Goal: Find specific page/section: Find specific page/section

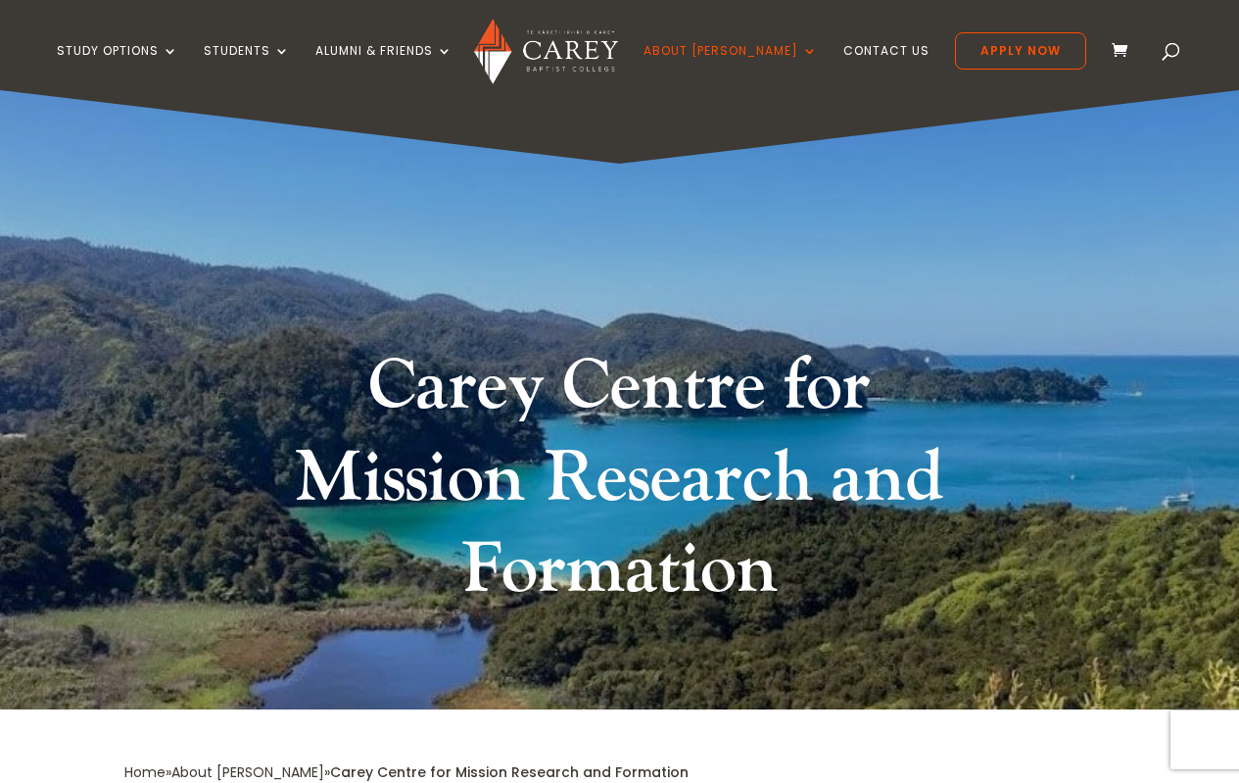
click at [791, 388] on h1 "Carey Centre for Mission Research and Formation" at bounding box center [620, 483] width 735 height 285
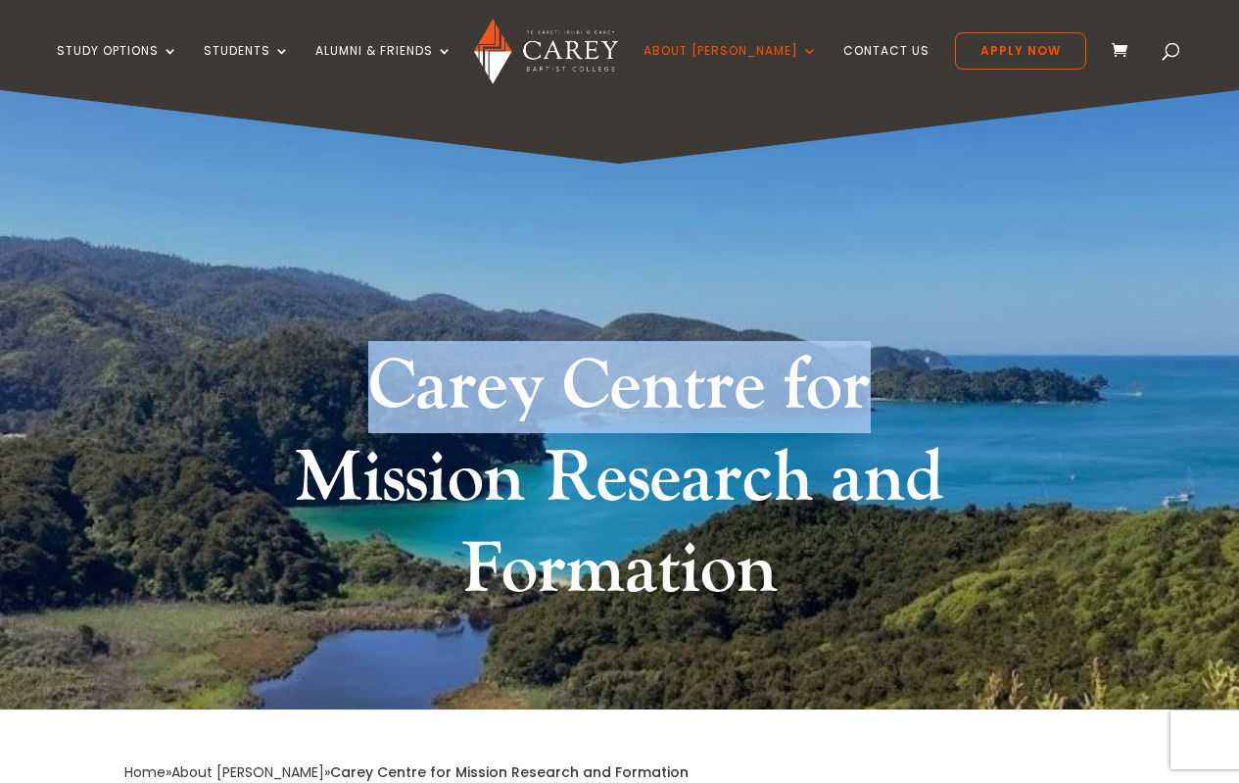
drag, startPoint x: 872, startPoint y: 386, endPoint x: 364, endPoint y: 358, distance: 508.2
click at [364, 358] on h1 "Carey Centre for Mission Research and Formation" at bounding box center [620, 483] width 735 height 285
click at [913, 376] on h1 "Carey Centre for Mission Research and Formation" at bounding box center [620, 483] width 735 height 285
drag, startPoint x: 878, startPoint y: 383, endPoint x: 289, endPoint y: 349, distance: 589.8
click at [289, 349] on h1 "Carey Centre for Mission Research and Formation" at bounding box center [620, 483] width 735 height 285
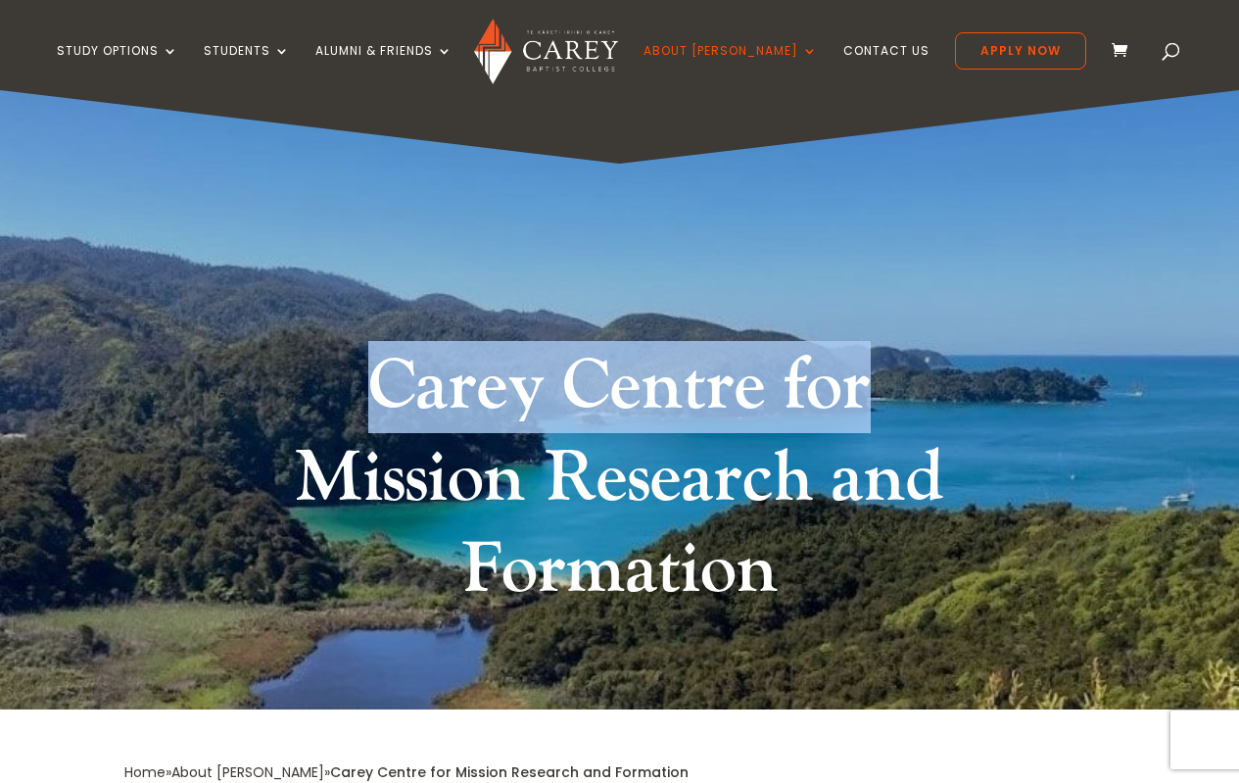
click at [471, 383] on h1 "Carey Centre for Mission Research and Formation" at bounding box center [620, 483] width 735 height 285
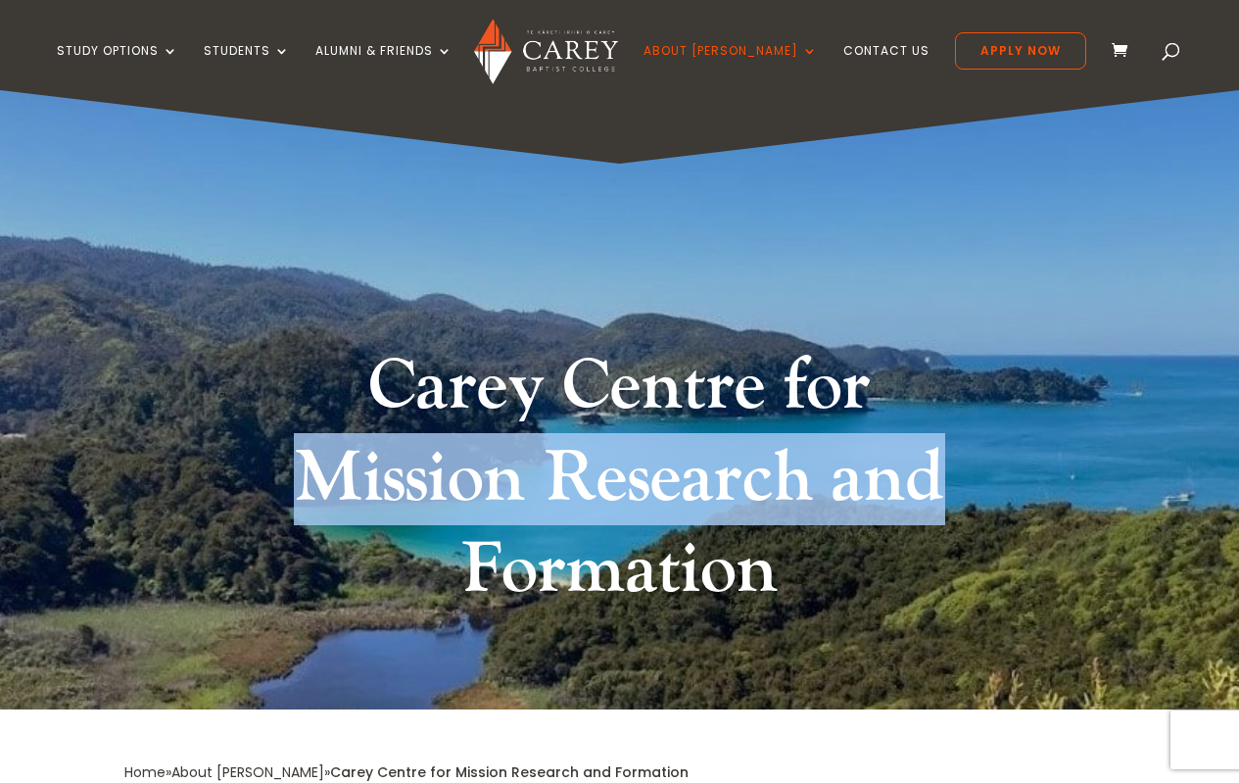
drag, startPoint x: 955, startPoint y: 474, endPoint x: 290, endPoint y: 451, distance: 665.6
click at [290, 451] on h1 "Carey Centre for Mission Research and Formation" at bounding box center [620, 483] width 735 height 285
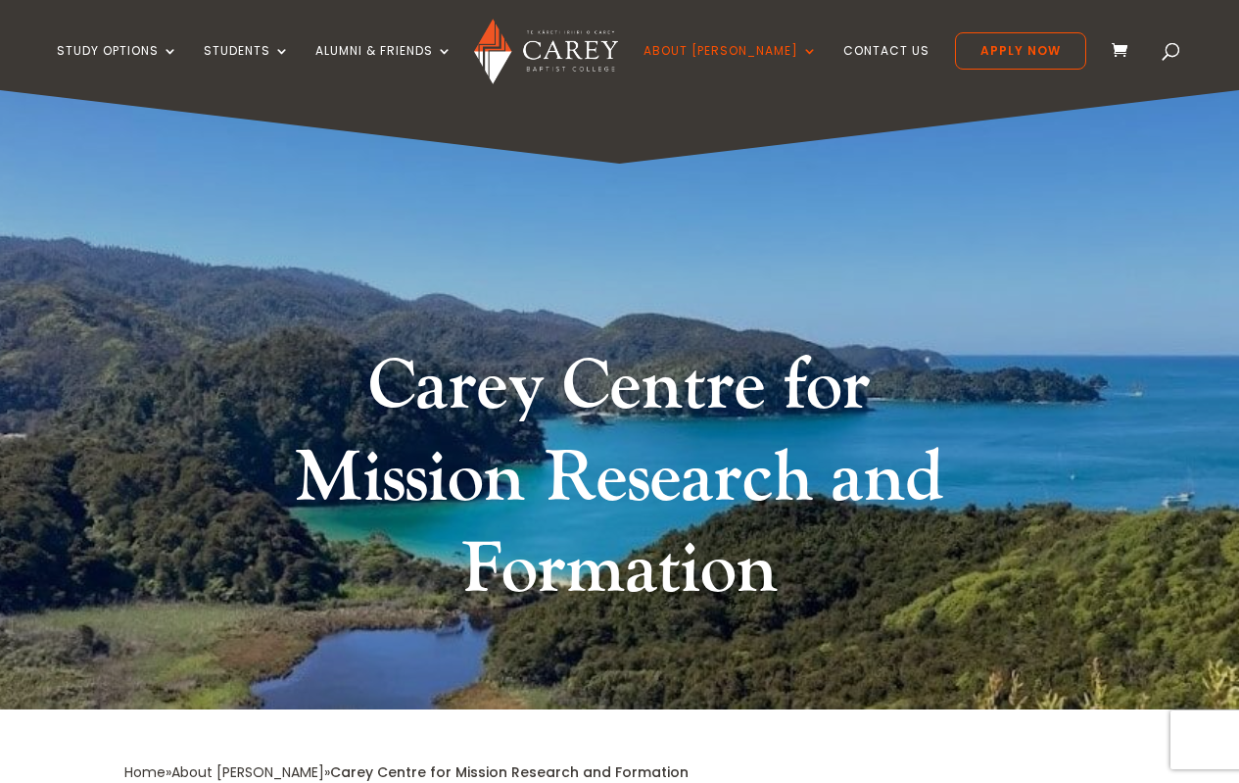
click at [473, 559] on h1 "Carey Centre for Mission Research and Formation" at bounding box center [620, 483] width 735 height 285
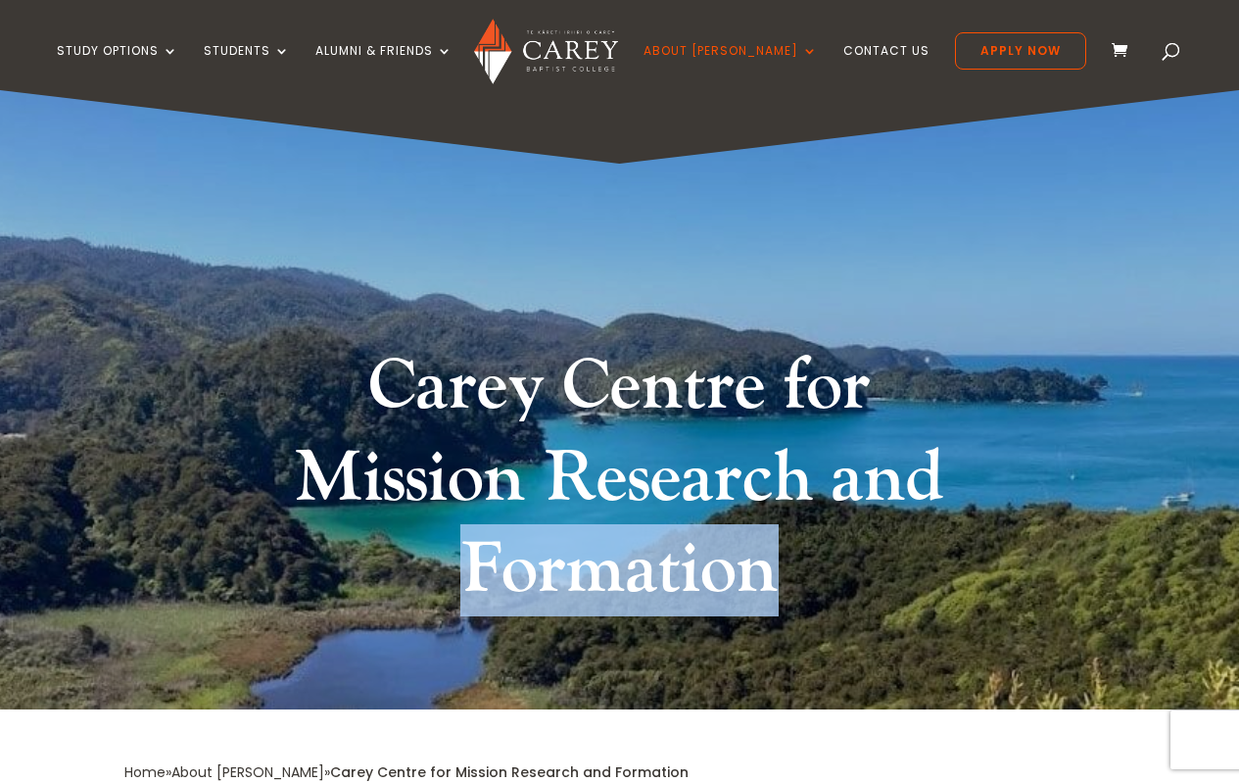
drag, startPoint x: 797, startPoint y: 570, endPoint x: 351, endPoint y: 545, distance: 447.4
click at [351, 545] on h1 "Carey Centre for Mission Research and Formation" at bounding box center [620, 483] width 735 height 285
click at [575, 570] on h1 "Carey Centre for Mission Research and Formation" at bounding box center [620, 483] width 735 height 285
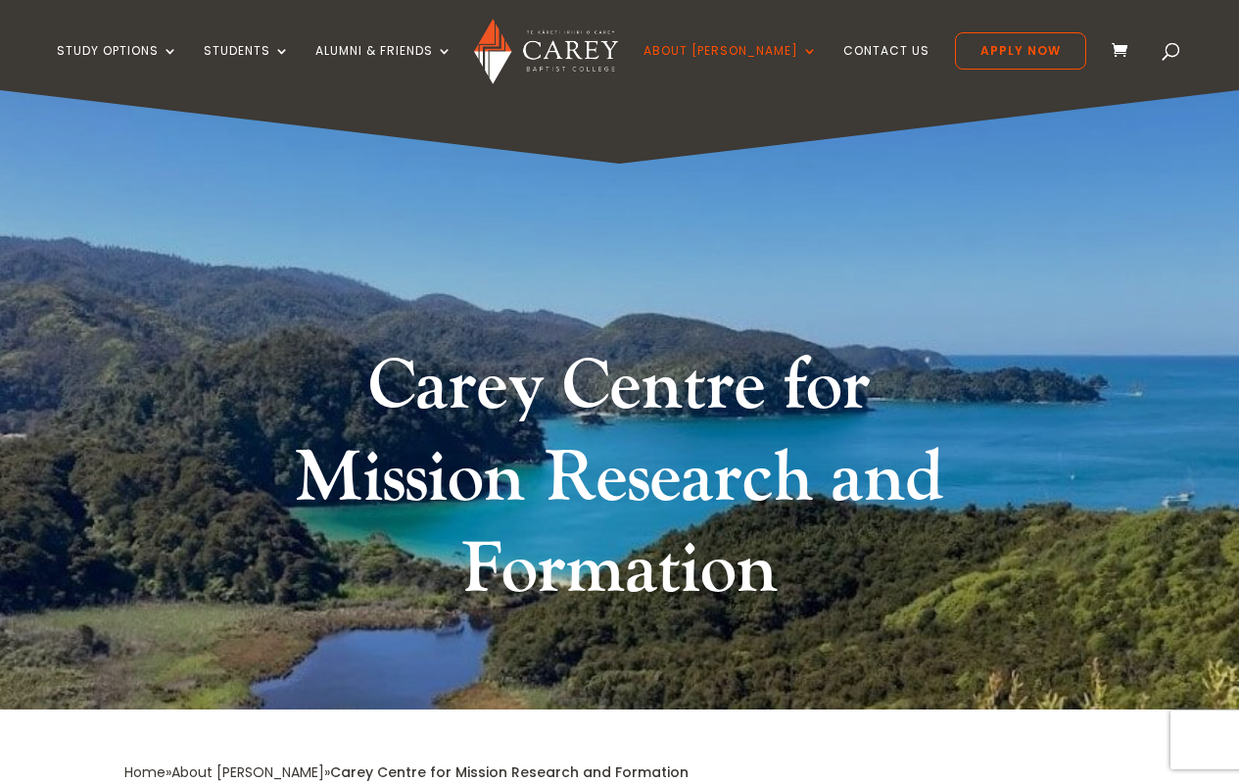
click at [575, 577] on h1 "Carey Centre for Mission Research and Formation" at bounding box center [620, 483] width 735 height 285
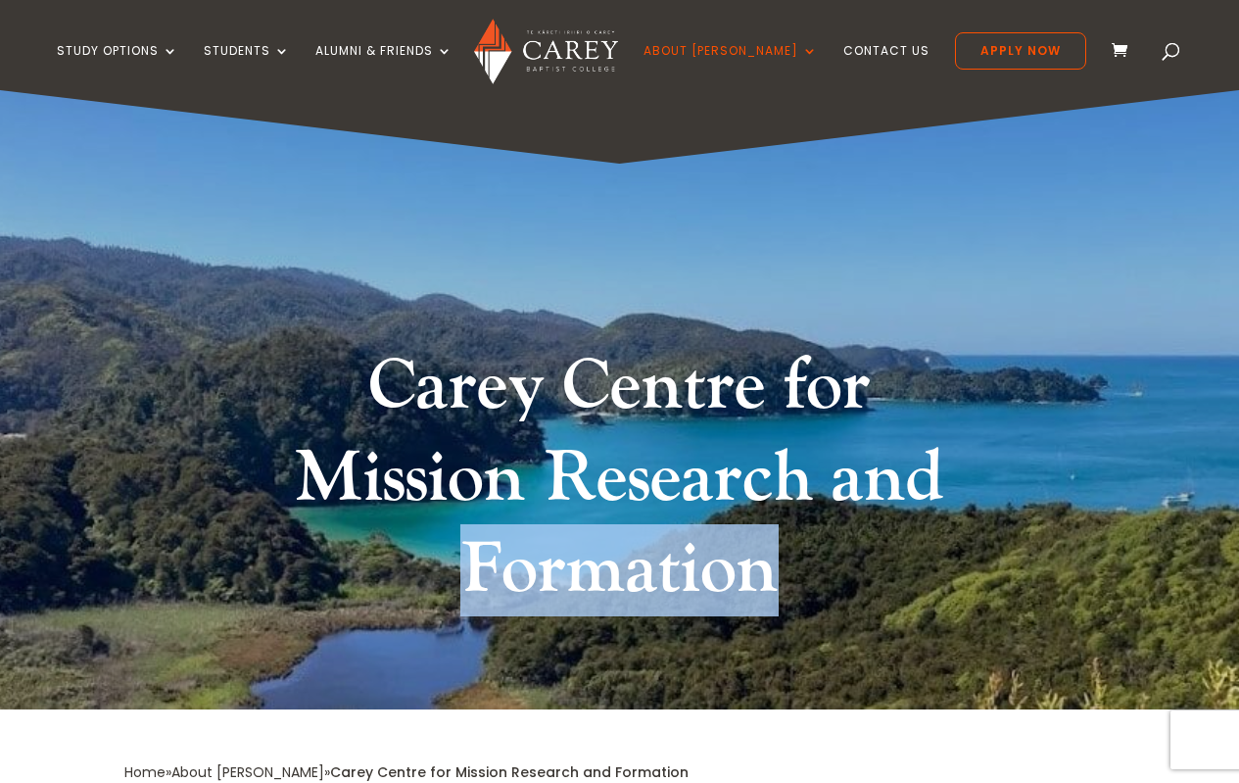
drag, startPoint x: 809, startPoint y: 584, endPoint x: 249, endPoint y: 581, distance: 560.4
click at [249, 581] on div "Carey Centre for Mission Research and Formation" at bounding box center [619, 483] width 991 height 285
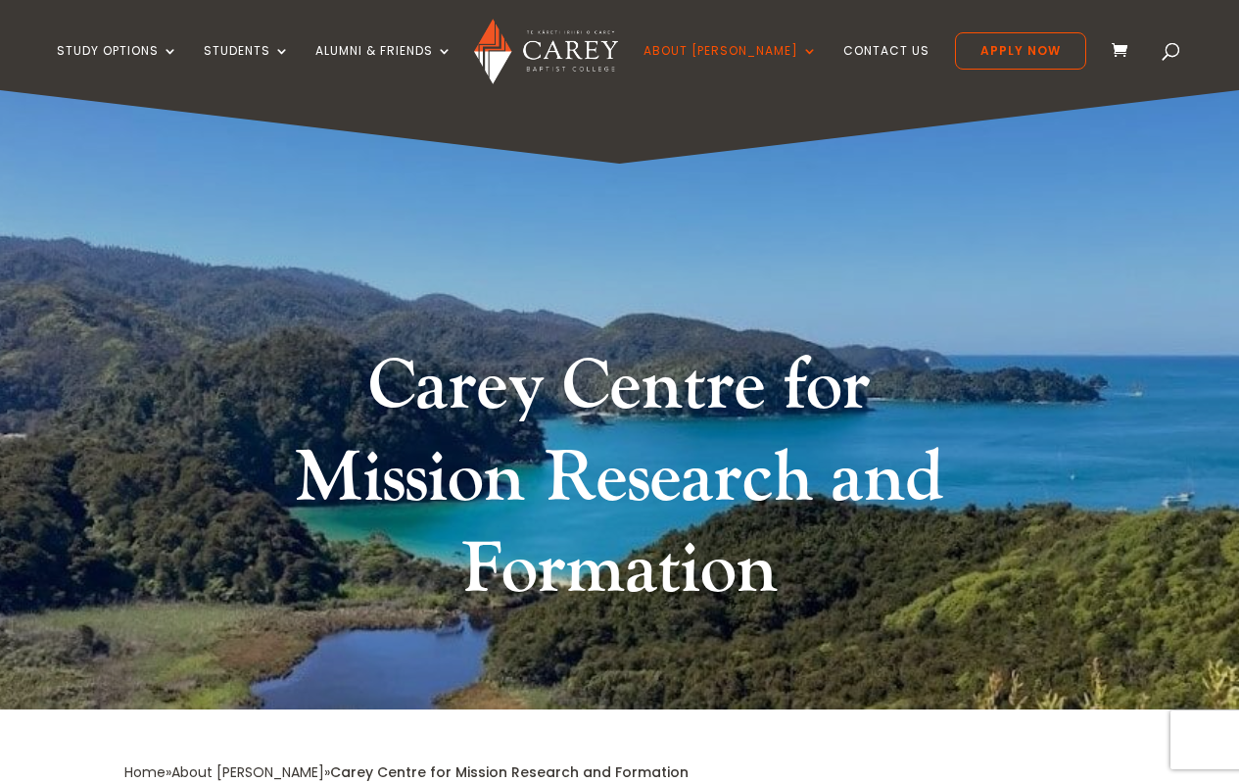
click at [1226, 526] on div "Carey Centre for Mission Research and Formation" at bounding box center [619, 399] width 1239 height 619
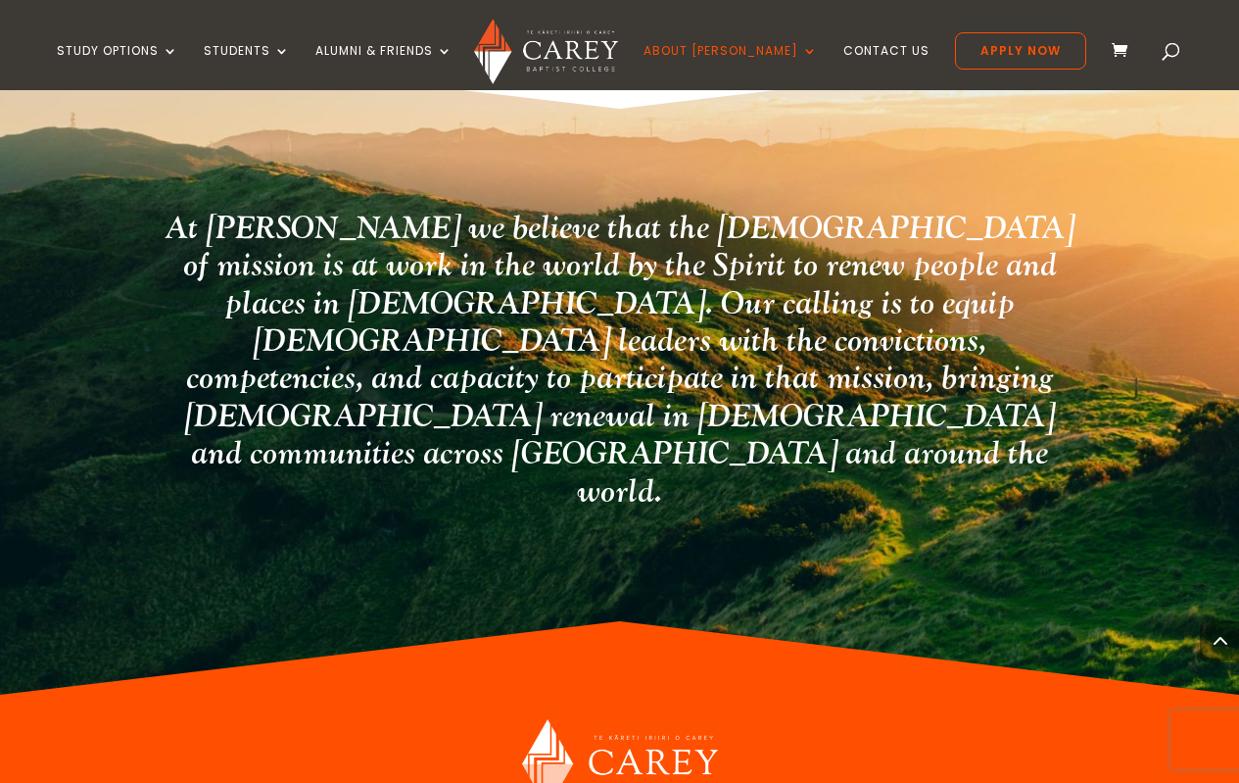
scroll to position [4032, 0]
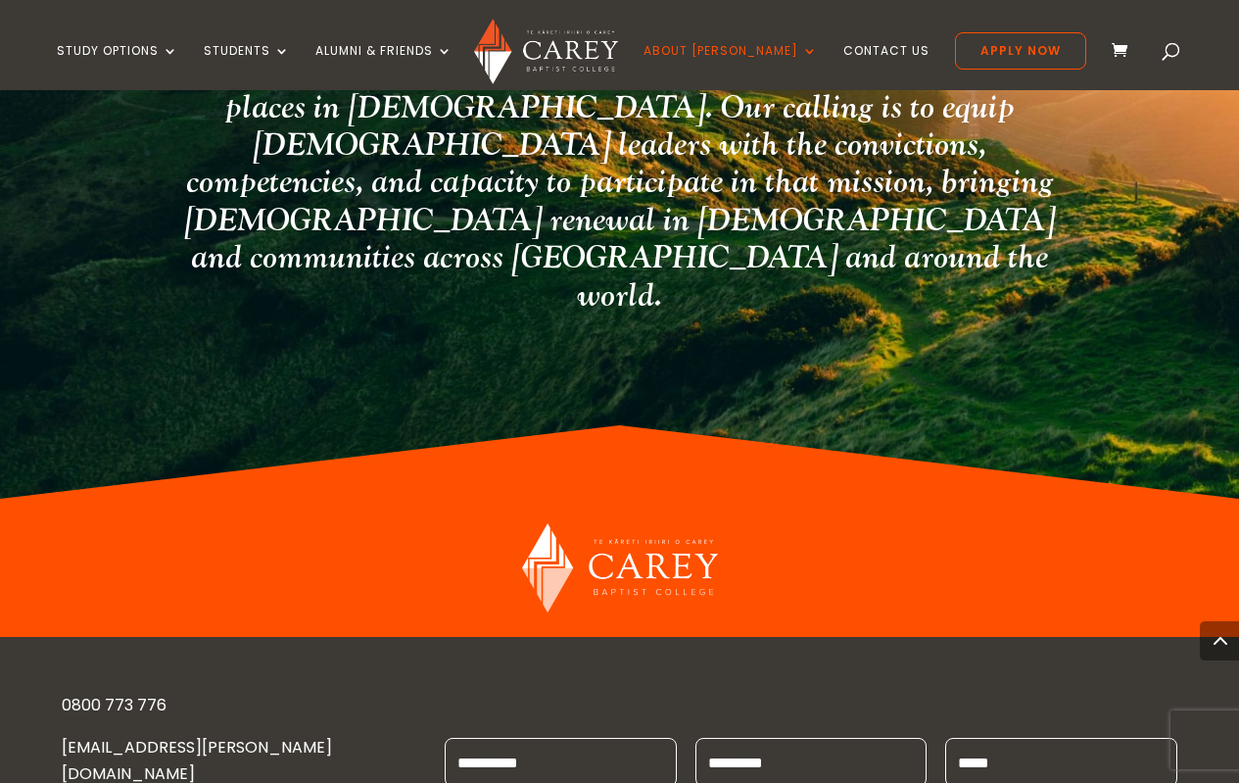
drag, startPoint x: 98, startPoint y: 569, endPoint x: 228, endPoint y: 657, distance: 157.3
click at [228, 666] on div "0800 773 776 [EMAIL_ADDRESS][PERSON_NAME][DOMAIN_NAME] [STREET_ADDRESS][PERSON_…" at bounding box center [620, 786] width 1116 height 241
drag, startPoint x: 182, startPoint y: 619, endPoint x: 90, endPoint y: 569, distance: 104.8
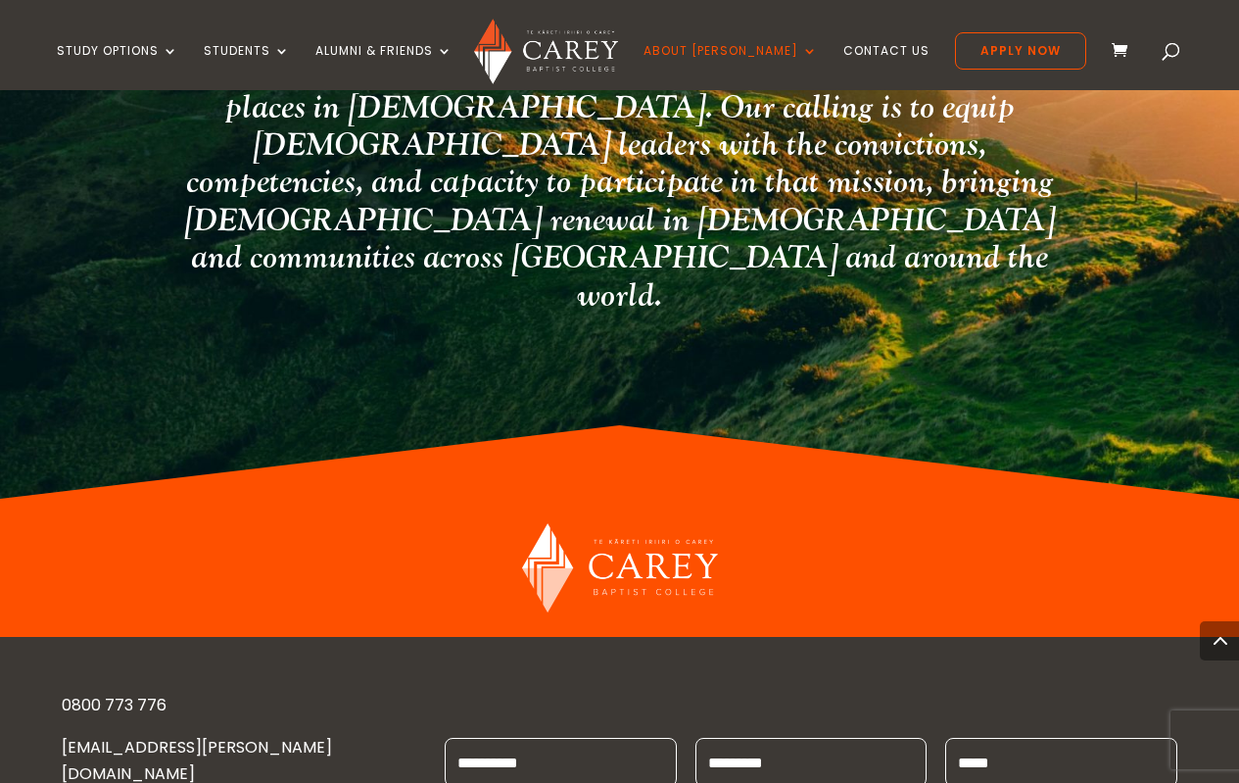
click at [799, 738] on input "Last Name *" at bounding box center [811, 762] width 231 height 49
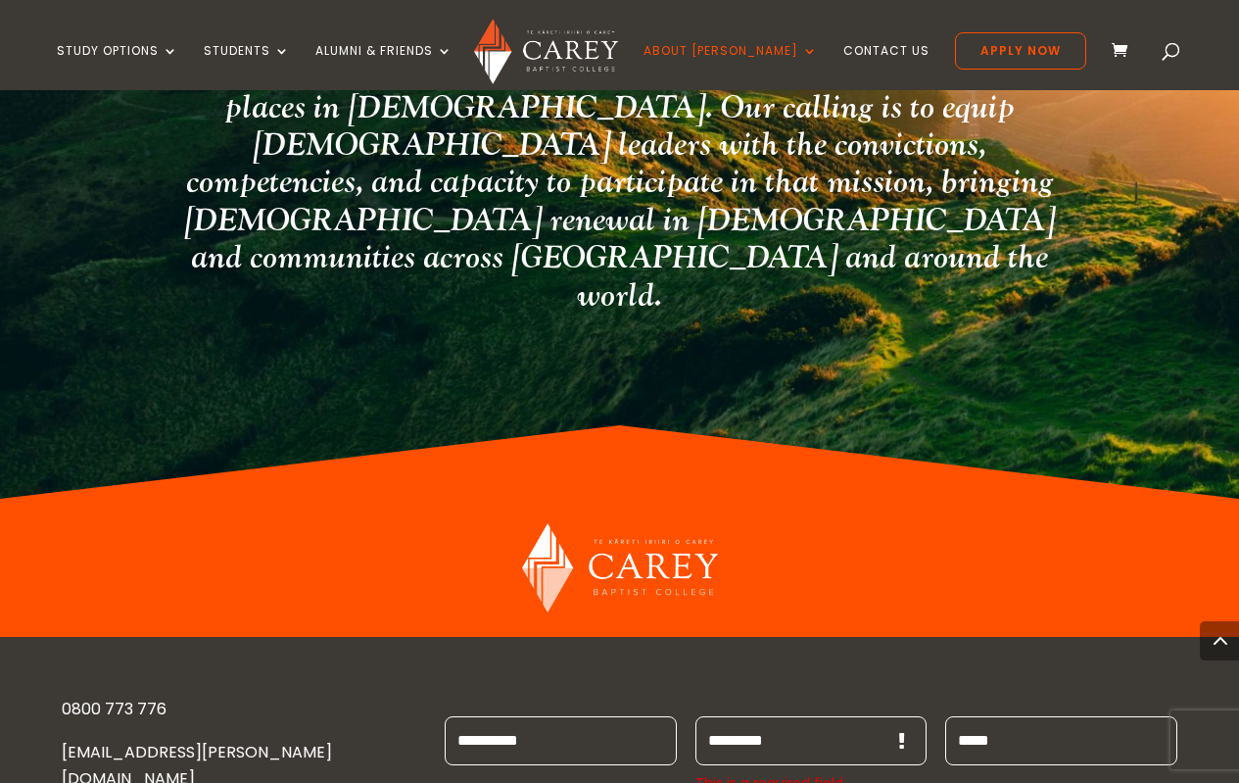
click at [516, 716] on input "First Name *" at bounding box center [560, 740] width 231 height 49
click at [770, 716] on input "Last Name *" at bounding box center [811, 740] width 231 height 49
click at [964, 716] on input "Email *" at bounding box center [1060, 740] width 231 height 49
click at [796, 716] on input "Last Name *" at bounding box center [811, 740] width 231 height 49
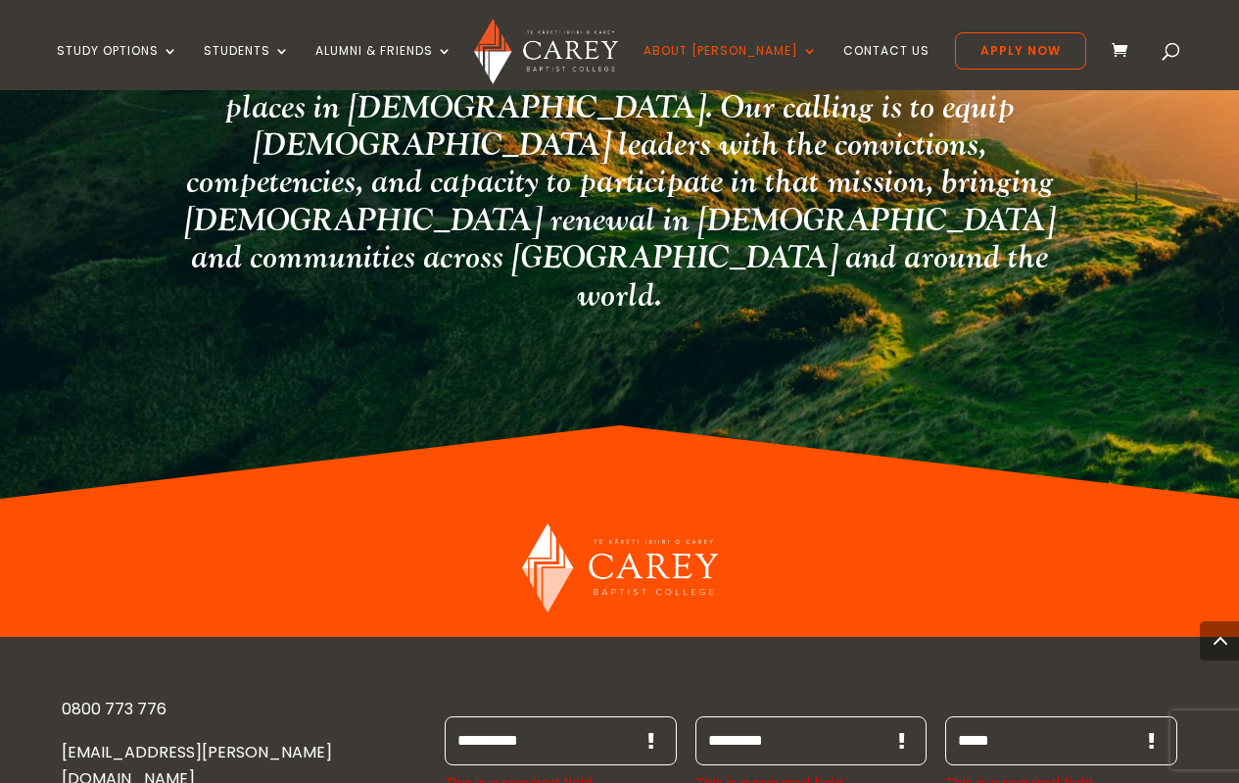
click at [512, 716] on input "First Name *" at bounding box center [560, 740] width 231 height 49
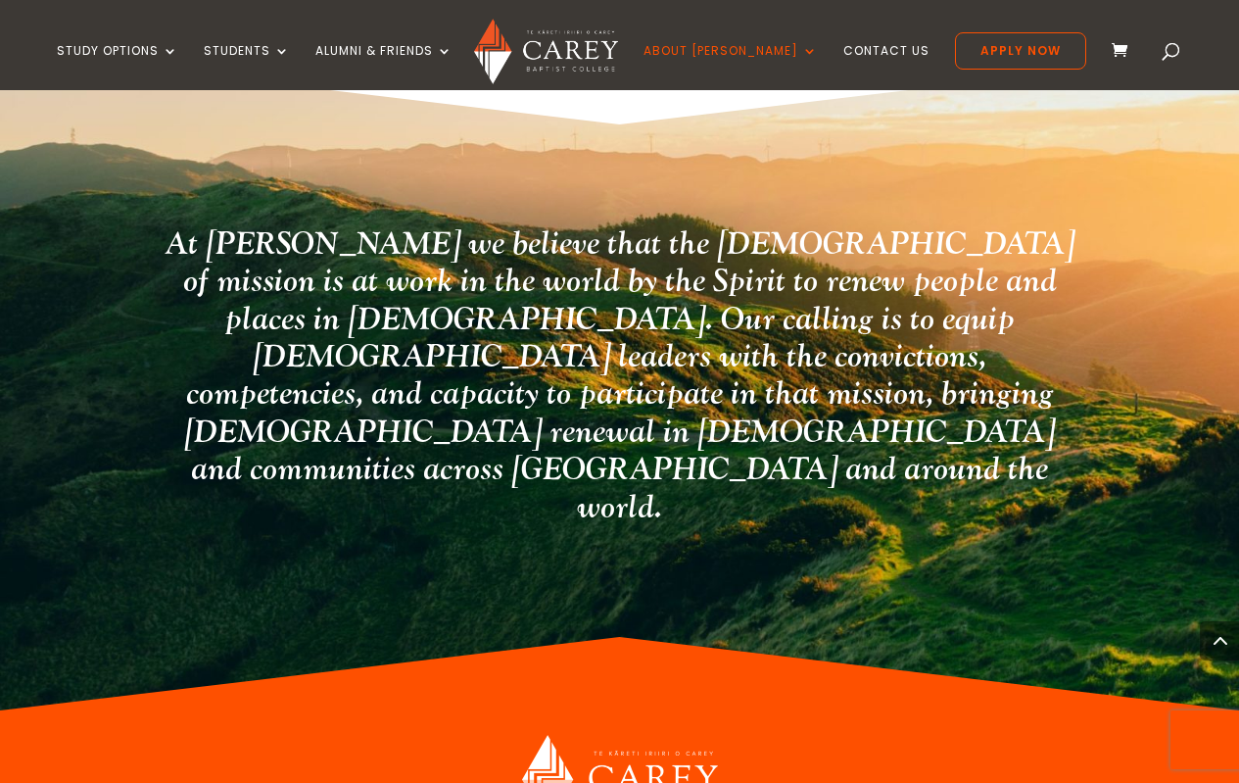
scroll to position [4067, 0]
